Goal: Task Accomplishment & Management: Use online tool/utility

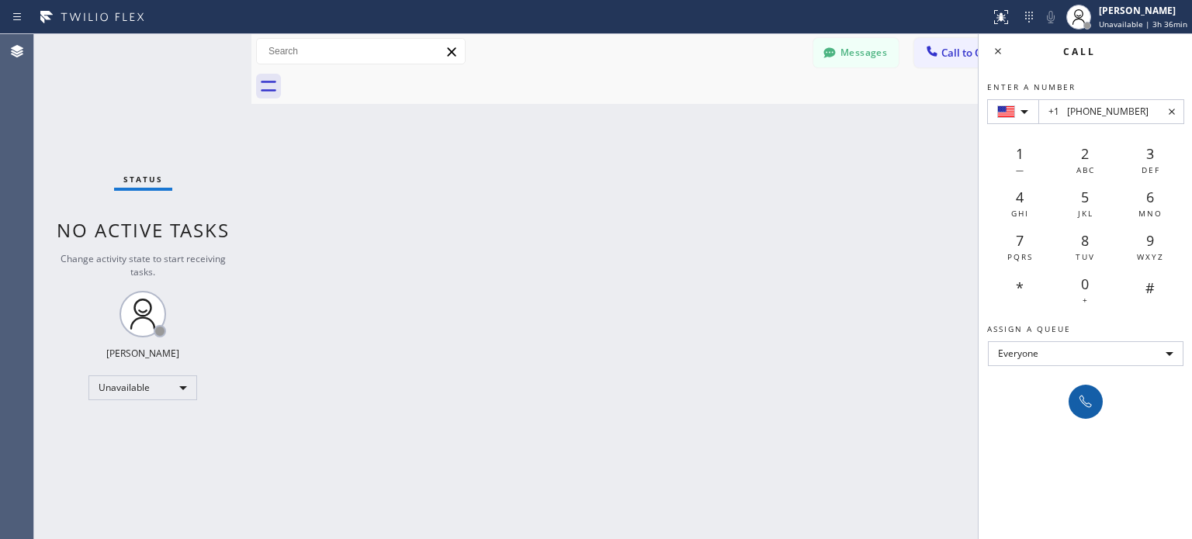
type input "+1 [PHONE_NUMBER]"
drag, startPoint x: 1083, startPoint y: 400, endPoint x: 953, endPoint y: 533, distance: 186.5
click at [1083, 398] on icon at bounding box center [1085, 402] width 19 height 19
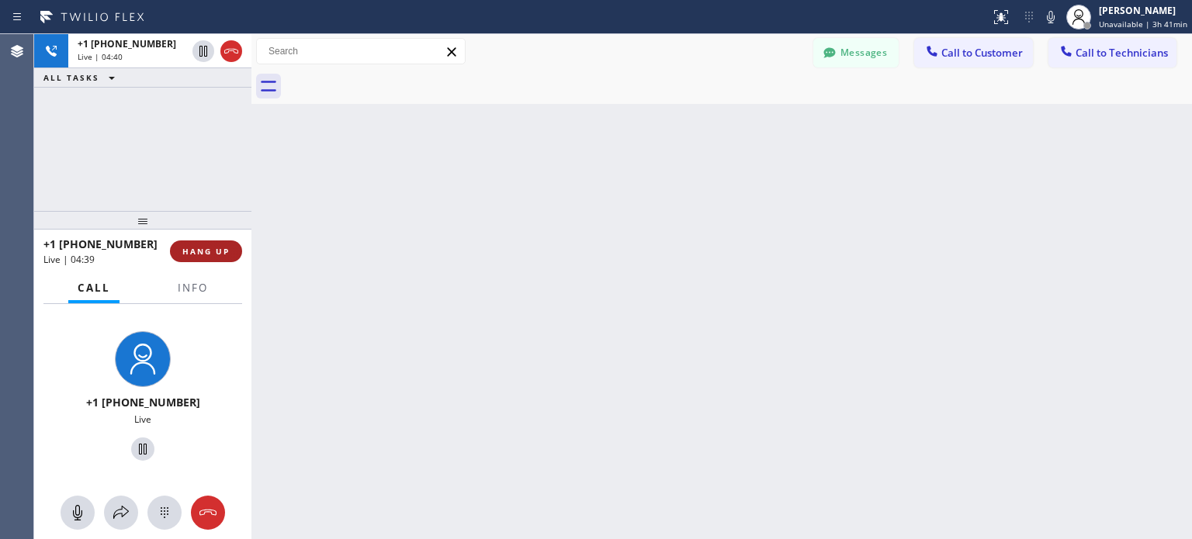
click at [227, 257] on button "HANG UP" at bounding box center [206, 252] width 72 height 22
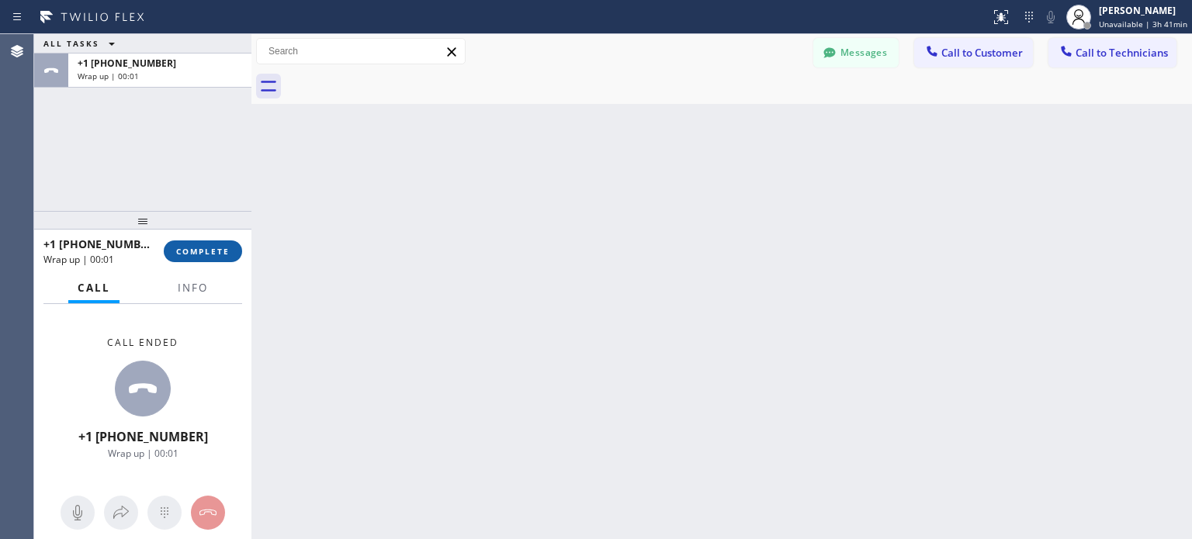
click at [214, 254] on span "COMPLETE" at bounding box center [203, 251] width 54 height 11
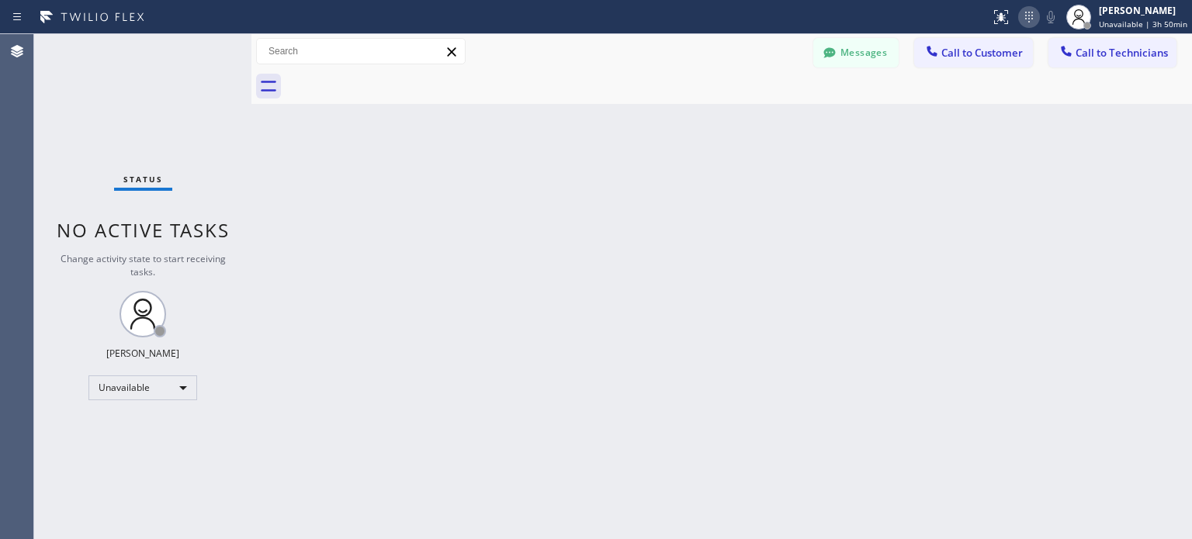
click at [1035, 13] on icon at bounding box center [1028, 17] width 19 height 19
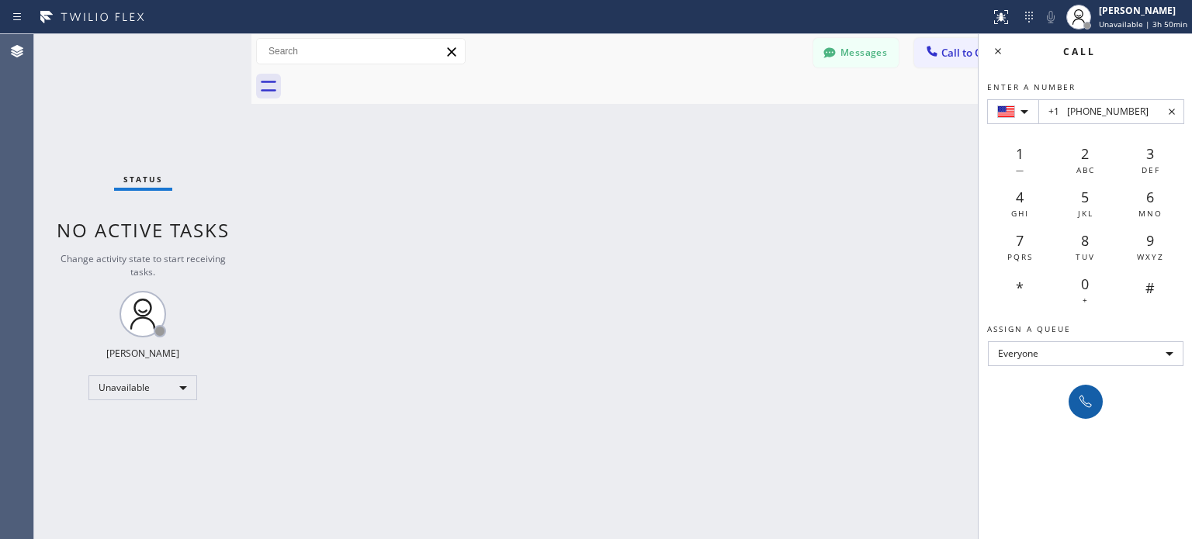
type input "+1 [PHONE_NUMBER]"
click at [1081, 399] on icon at bounding box center [1085, 402] width 19 height 19
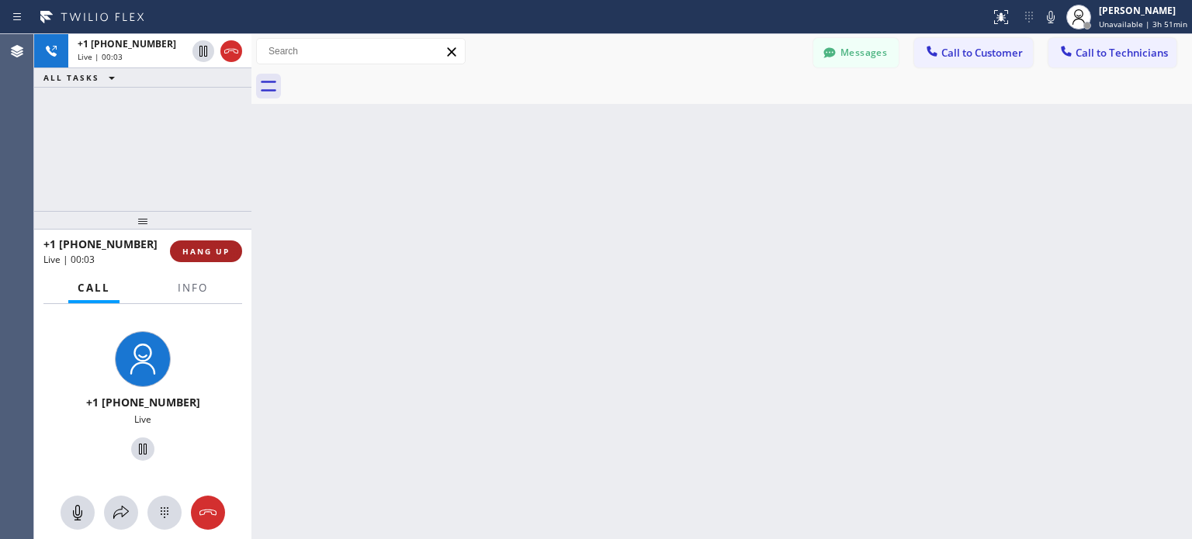
click at [189, 244] on button "HANG UP" at bounding box center [206, 252] width 72 height 22
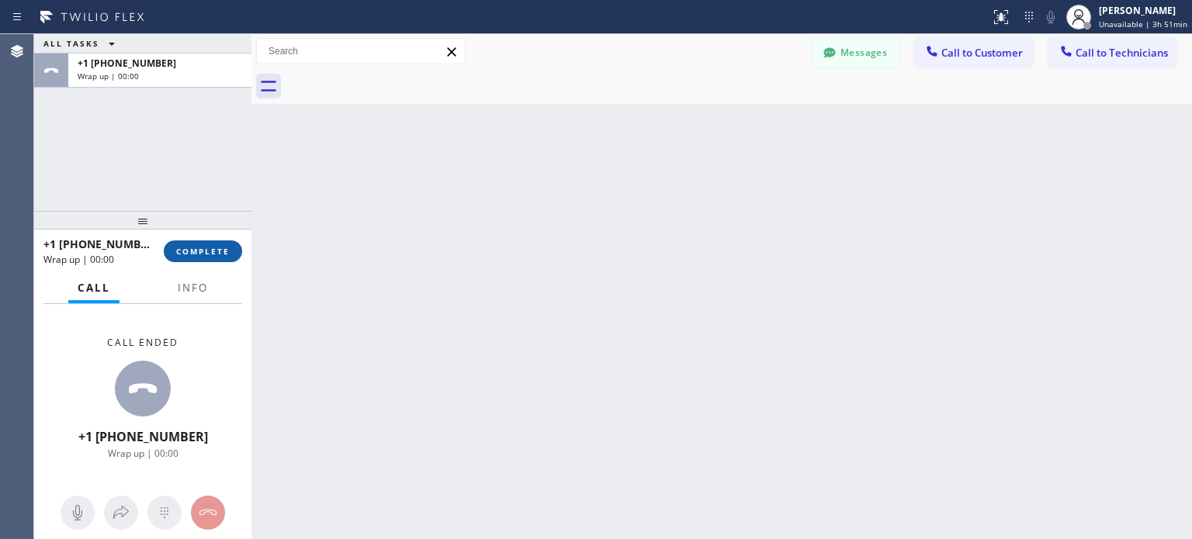
click at [204, 250] on span "COMPLETE" at bounding box center [203, 251] width 54 height 11
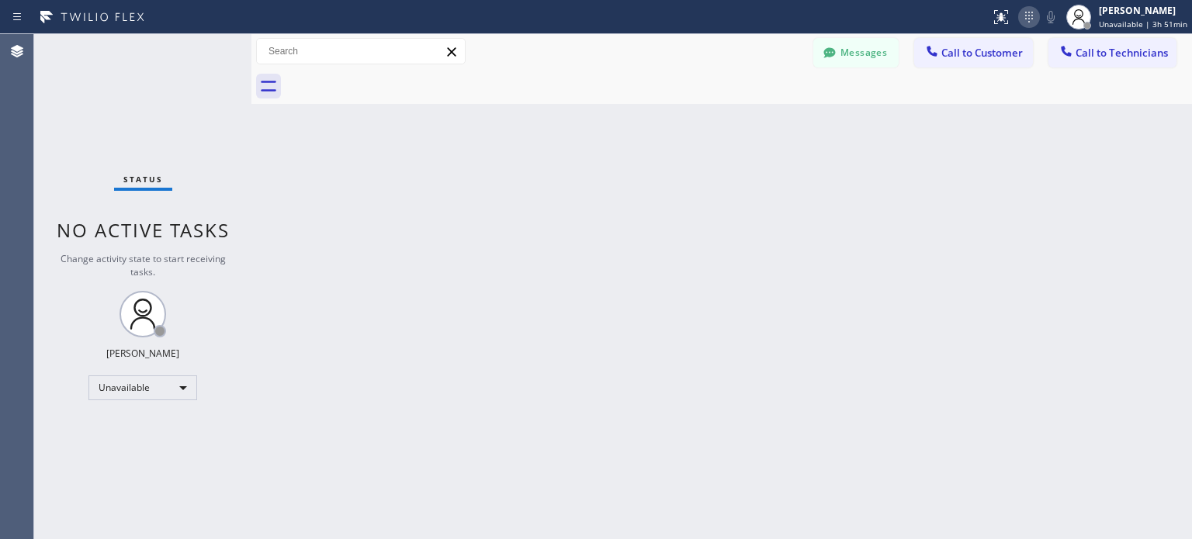
click at [1029, 16] on icon at bounding box center [1028, 17] width 19 height 19
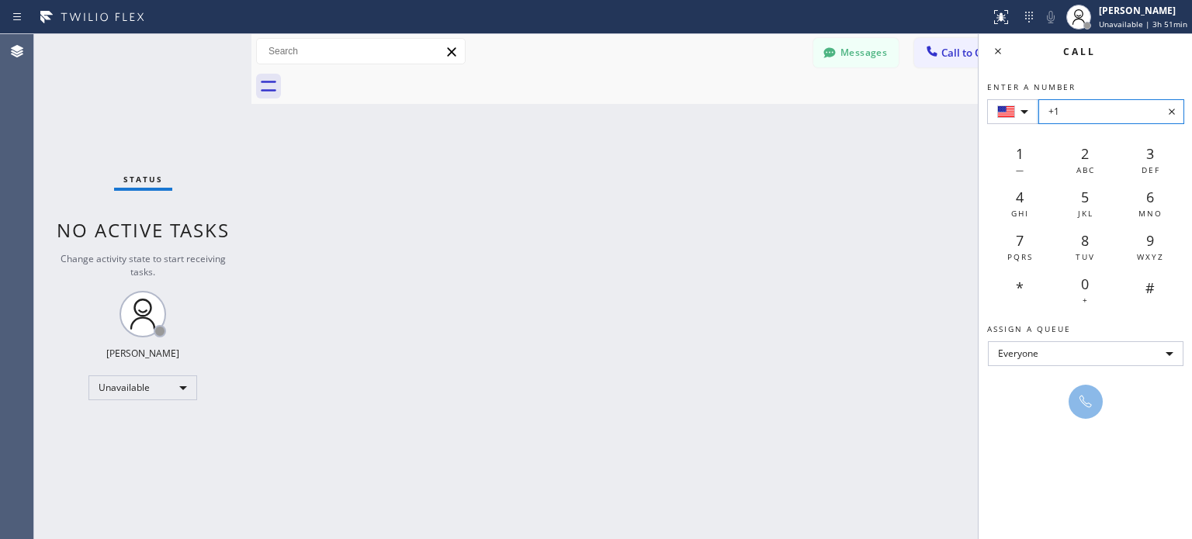
click at [1071, 109] on input "+1" at bounding box center [1111, 111] width 146 height 25
paste input "[PHONE_NUMBER]"
type input "[PHONE_NUMBER]"
click at [1080, 409] on icon at bounding box center [1085, 402] width 19 height 19
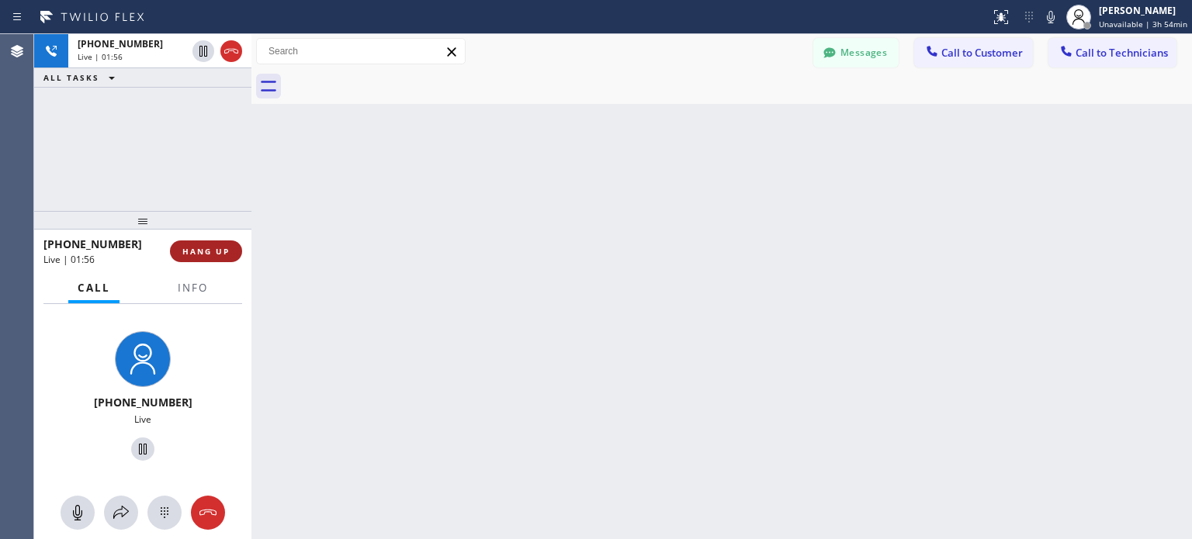
click at [227, 252] on span "HANG UP" at bounding box center [205, 251] width 47 height 11
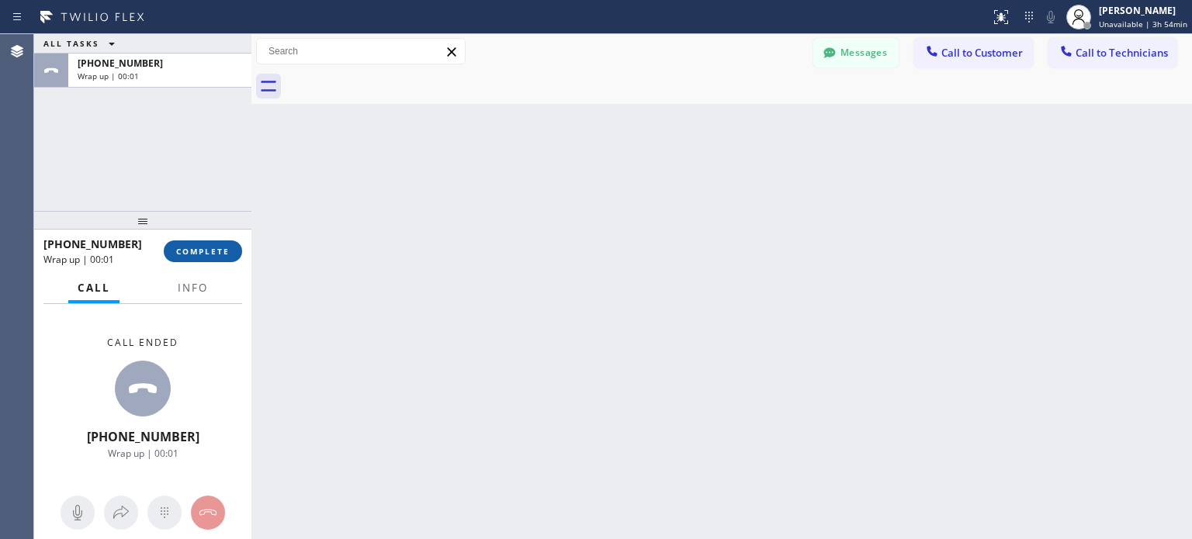
click at [223, 247] on span "COMPLETE" at bounding box center [203, 251] width 54 height 11
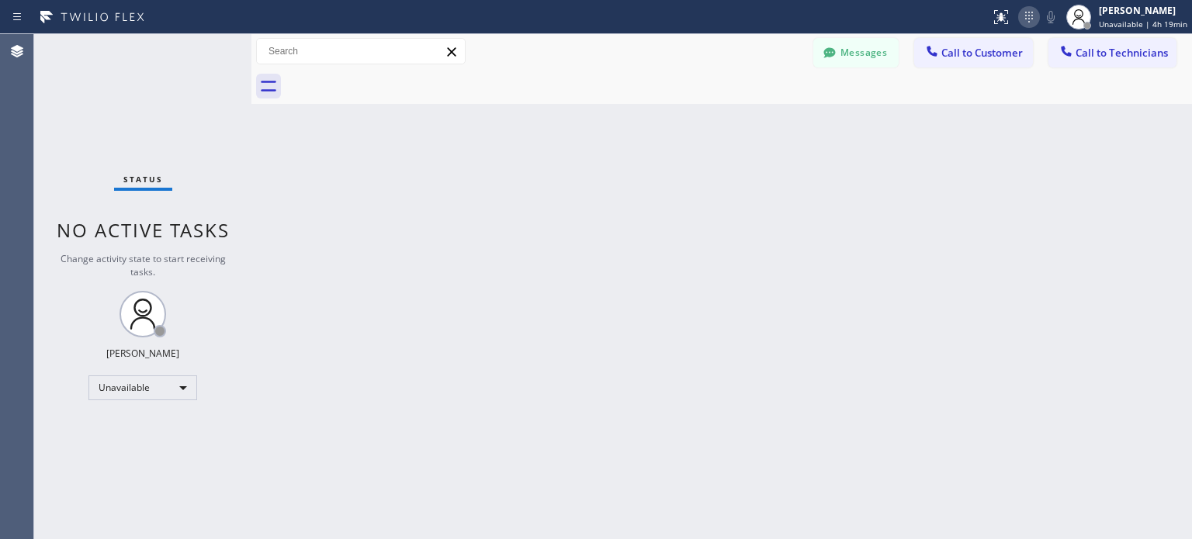
click at [1036, 21] on icon at bounding box center [1028, 17] width 19 height 19
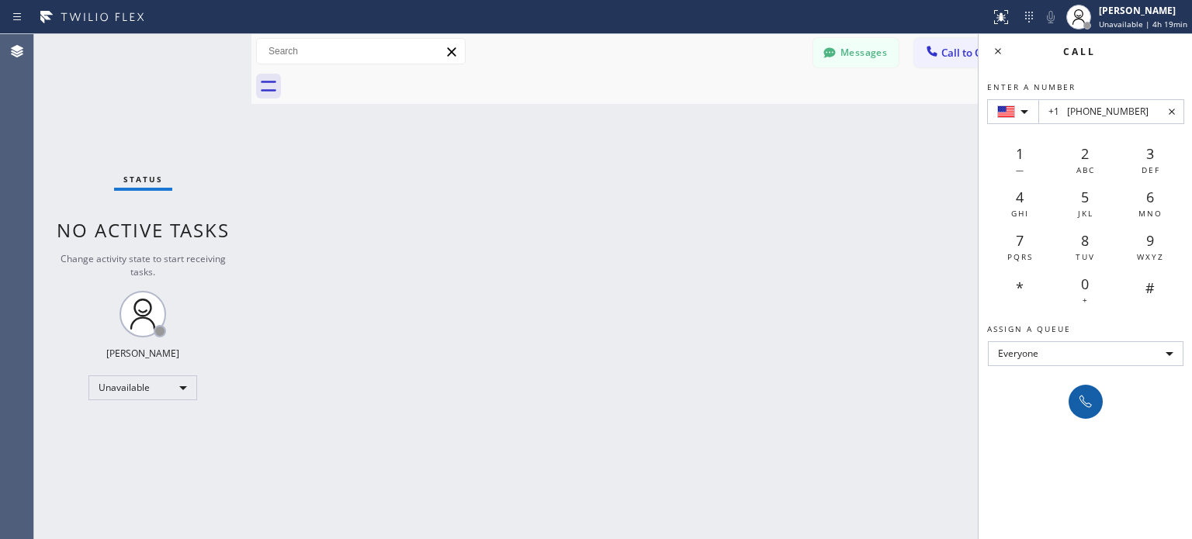
type input "+1 [PHONE_NUMBER]"
click at [1089, 400] on icon at bounding box center [1085, 402] width 19 height 19
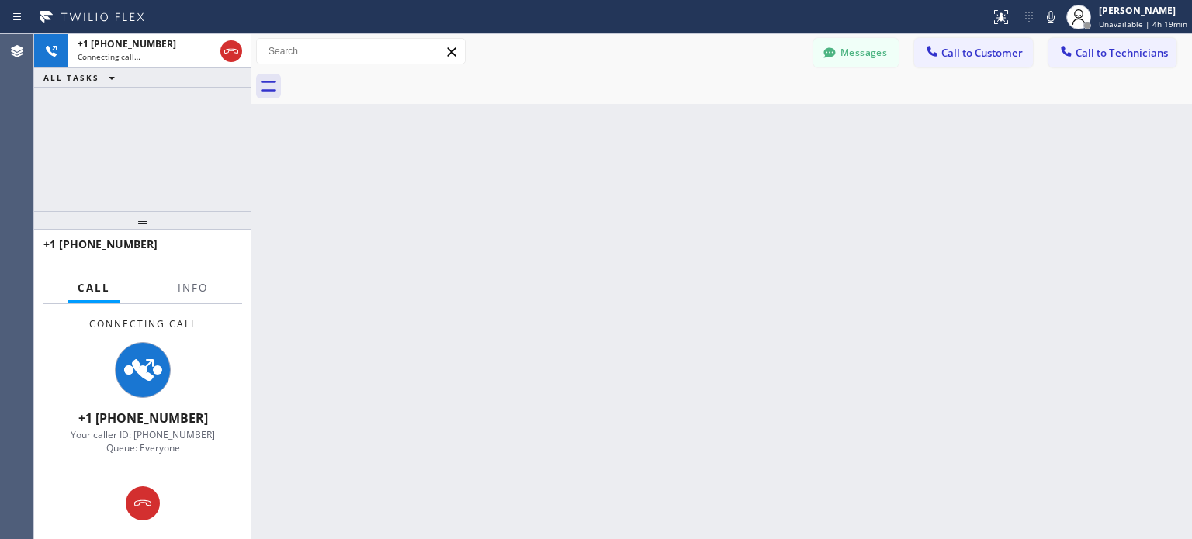
click at [705, 393] on div "Back to Dashboard Change Sender ID Customers Technicians [PERSON_NAME] [DATE] 1…" at bounding box center [721, 286] width 940 height 505
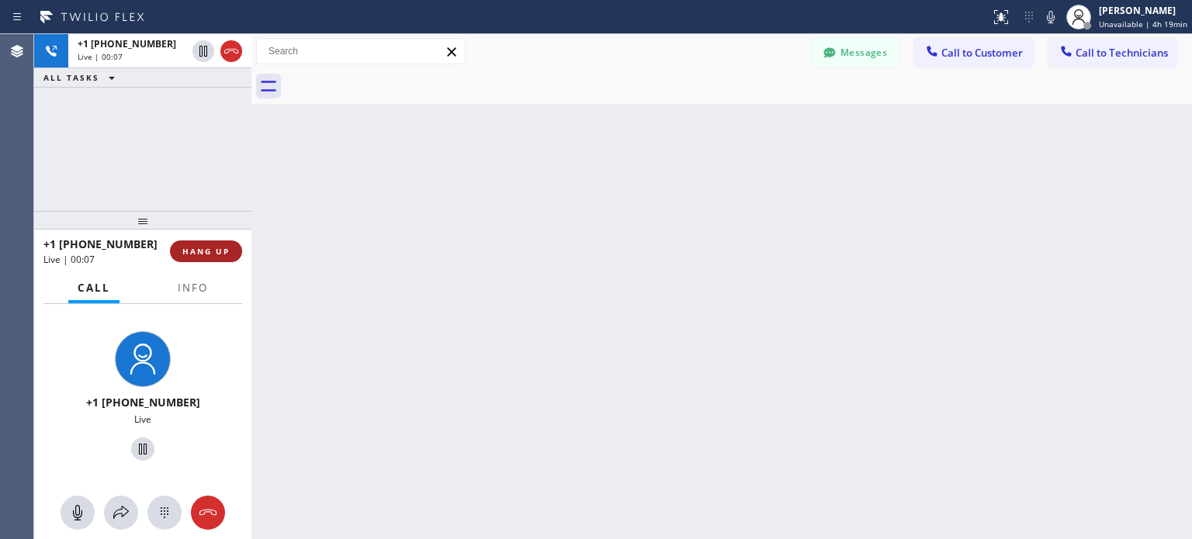
click at [215, 244] on button "HANG UP" at bounding box center [206, 252] width 72 height 22
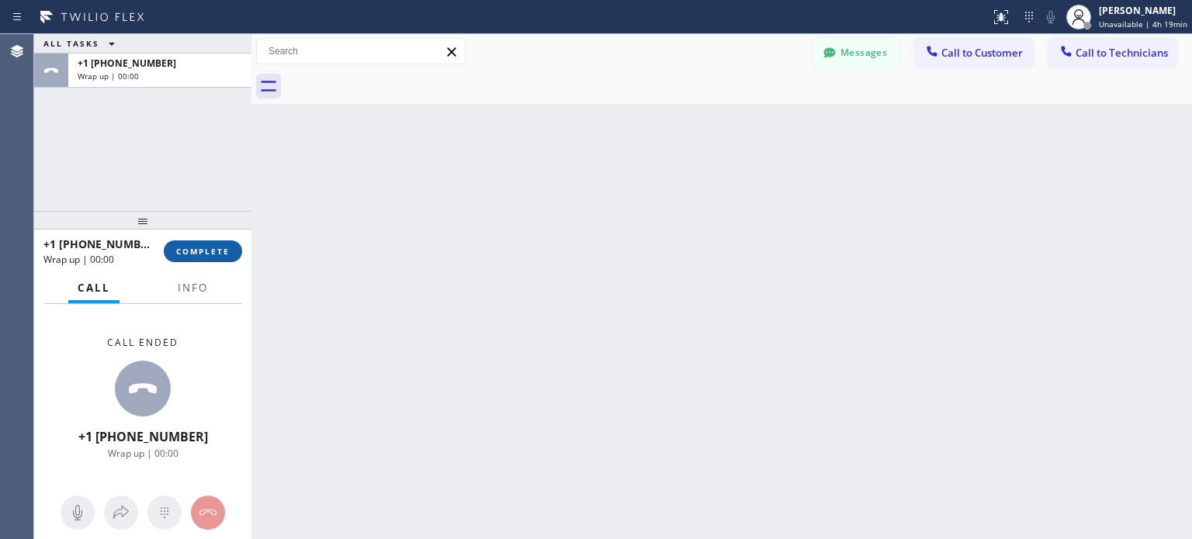
click at [208, 254] on span "COMPLETE" at bounding box center [203, 251] width 54 height 11
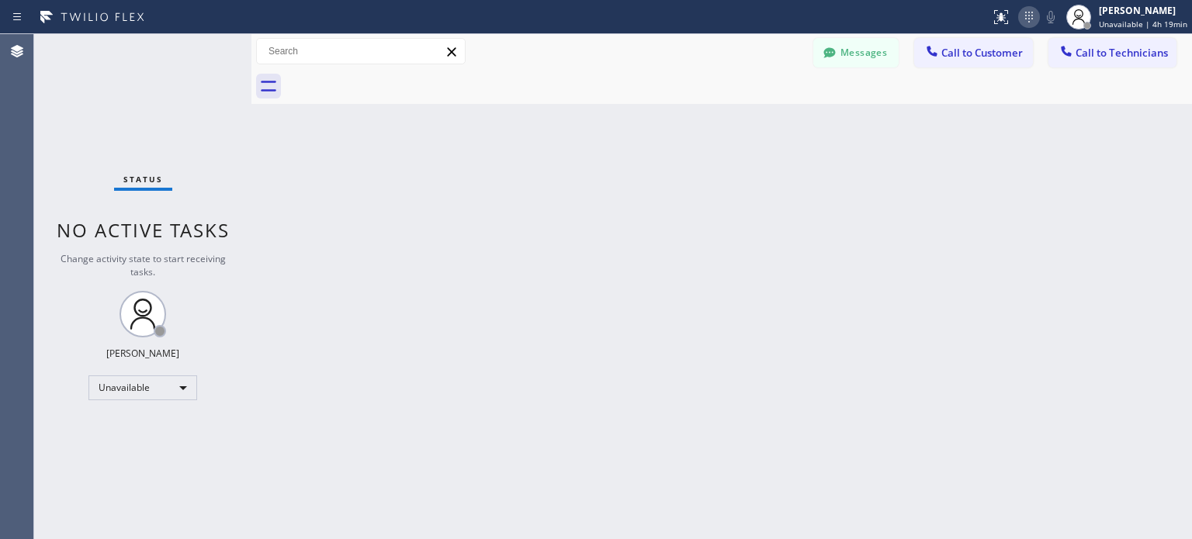
click at [1036, 20] on icon at bounding box center [1028, 17] width 19 height 19
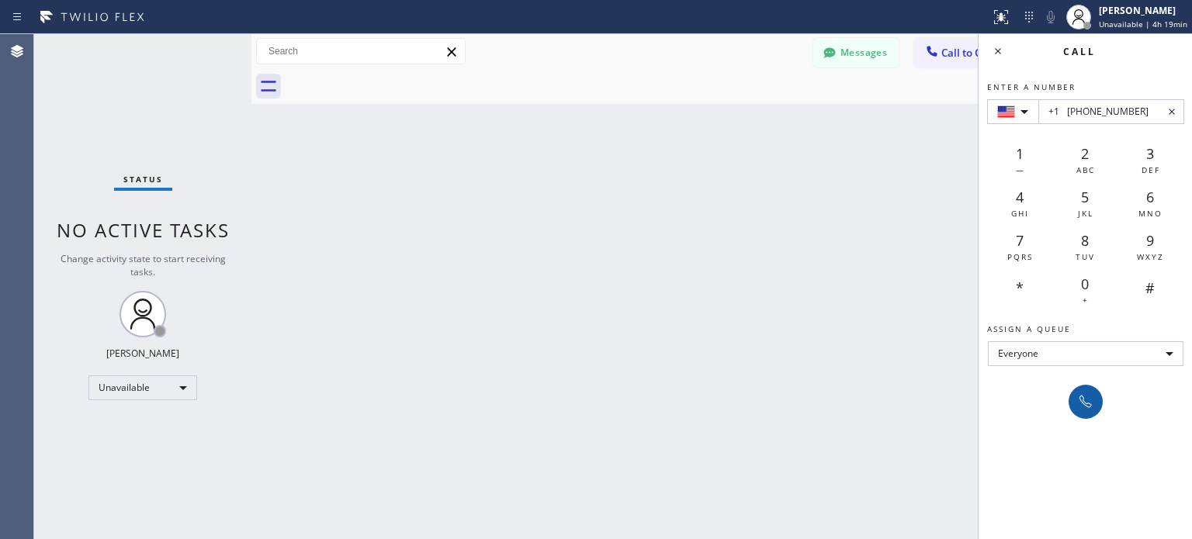
type input "+1 [PHONE_NUMBER]"
click at [1081, 396] on icon at bounding box center [1085, 402] width 19 height 19
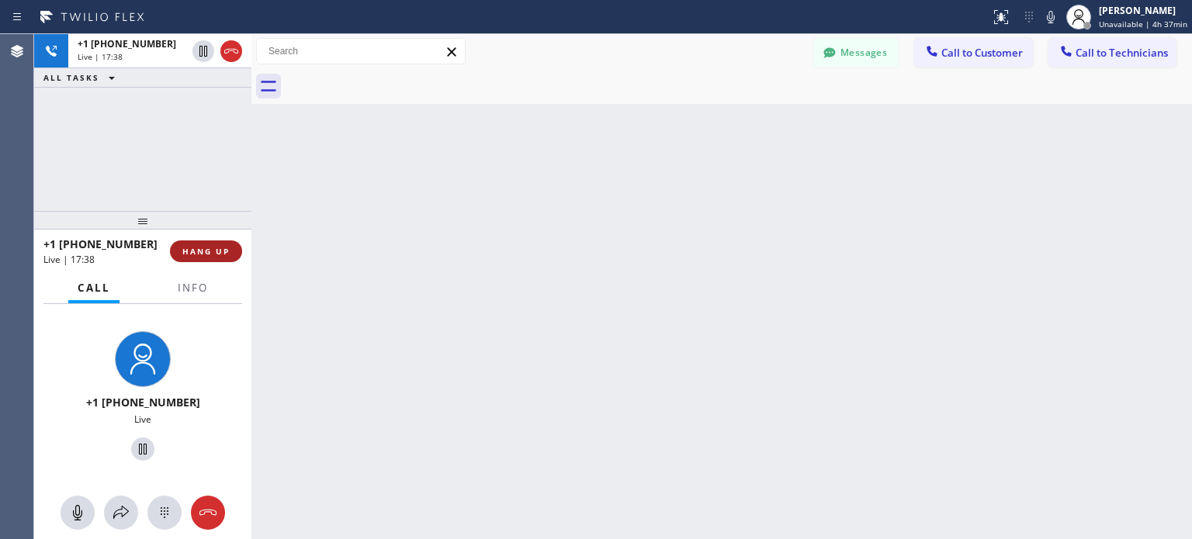
click at [223, 255] on span "HANG UP" at bounding box center [205, 251] width 47 height 11
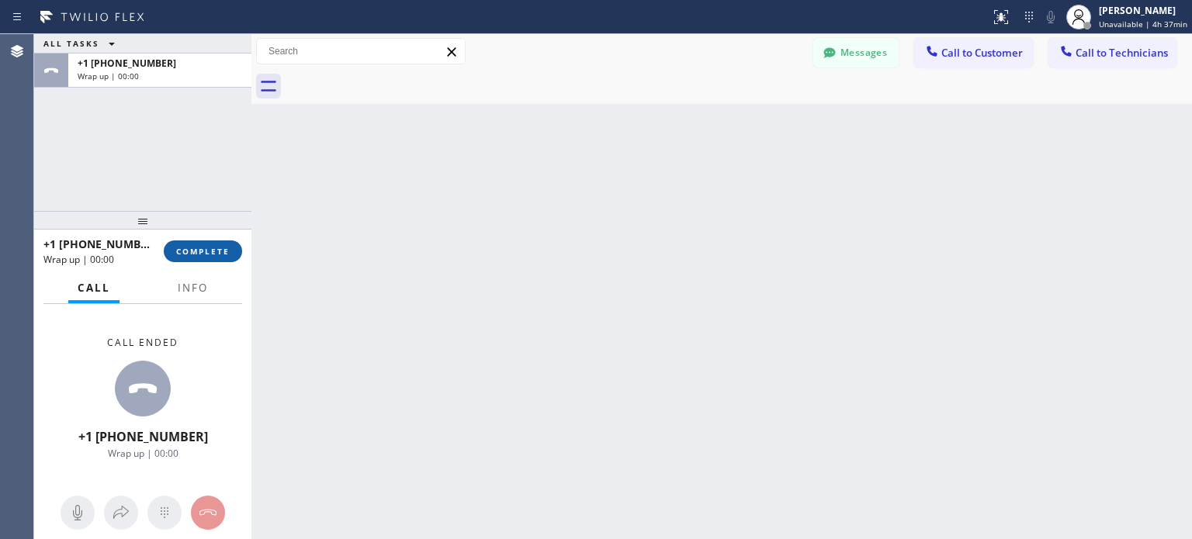
click at [213, 252] on span "COMPLETE" at bounding box center [203, 251] width 54 height 11
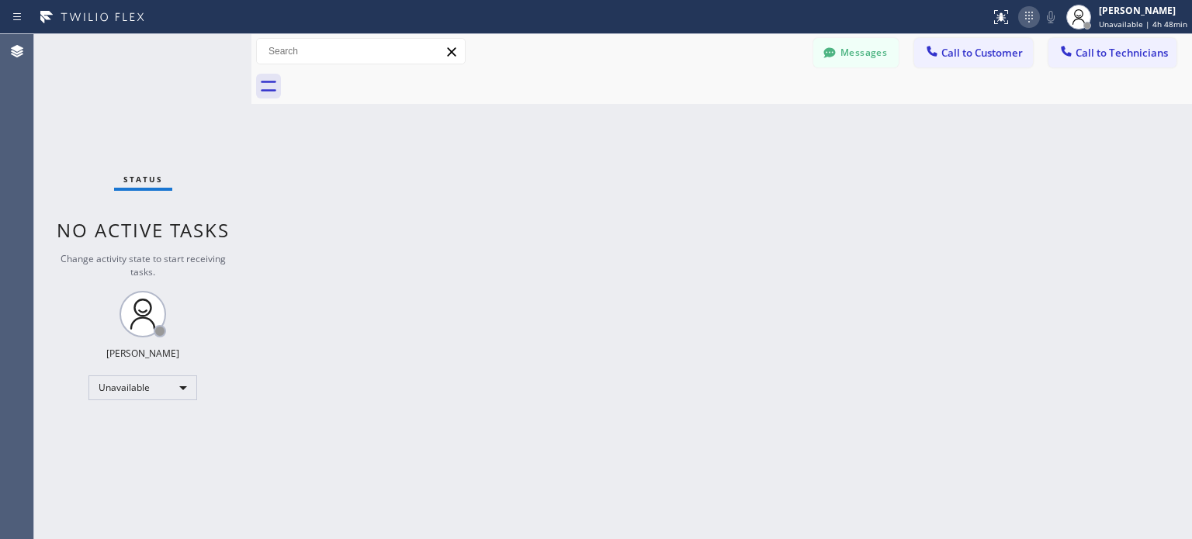
click at [1027, 18] on icon at bounding box center [1028, 17] width 19 height 19
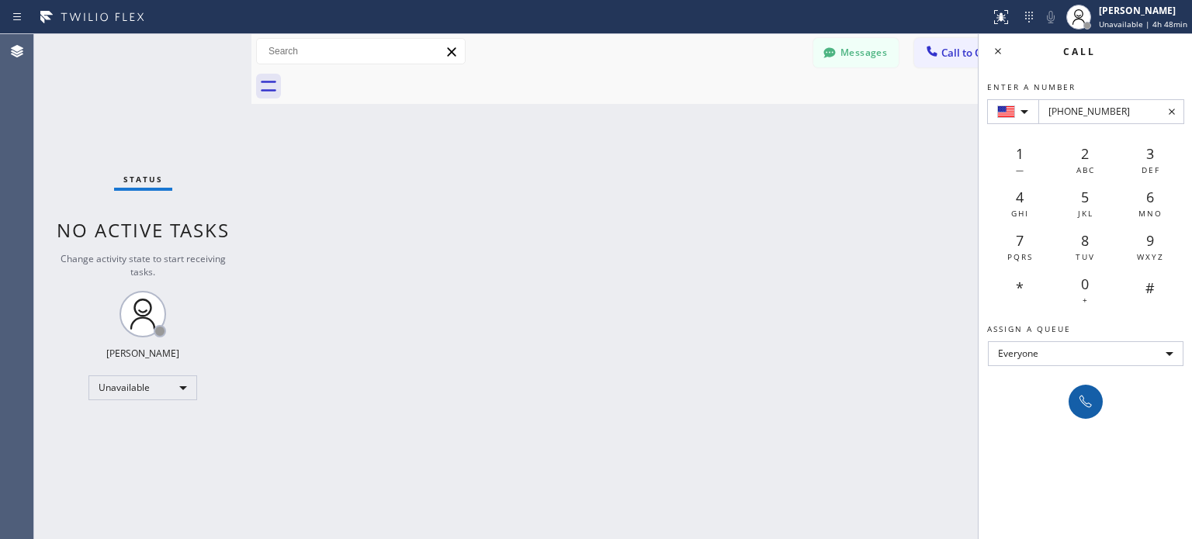
type input "[PHONE_NUMBER]"
click at [1085, 398] on icon at bounding box center [1085, 402] width 19 height 19
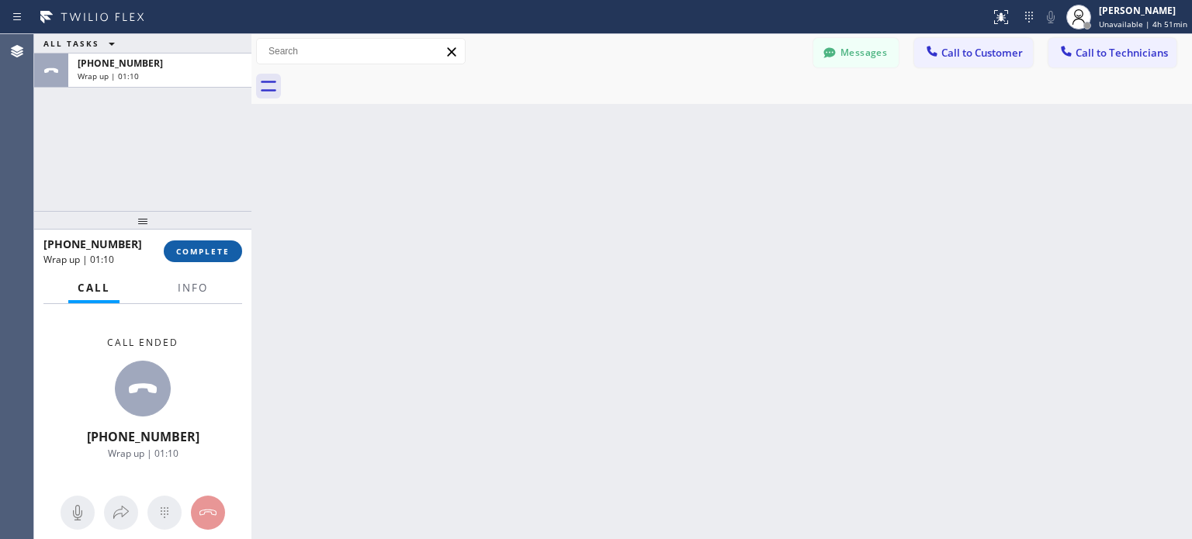
click at [197, 249] on span "COMPLETE" at bounding box center [203, 251] width 54 height 11
